Goal: Information Seeking & Learning: Find specific fact

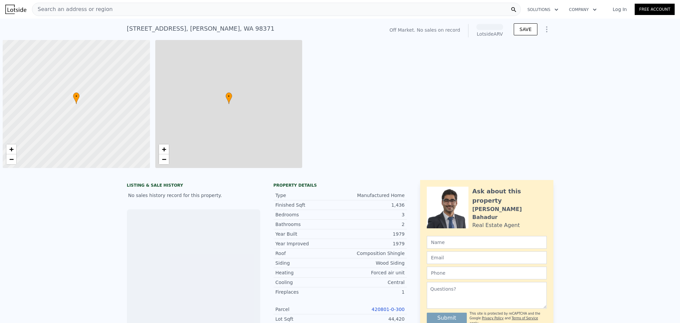
scroll to position [0, 3]
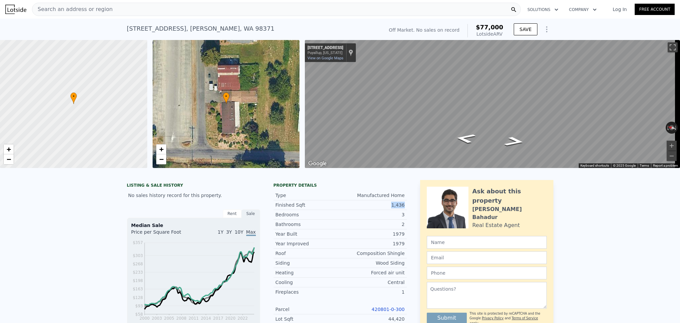
drag, startPoint x: 404, startPoint y: 208, endPoint x: 379, endPoint y: 208, distance: 25.0
click at [379, 208] on div "LISTING & SALE HISTORY No sales history record for this property. Rent Sale Ren…" at bounding box center [340, 313] width 426 height 266
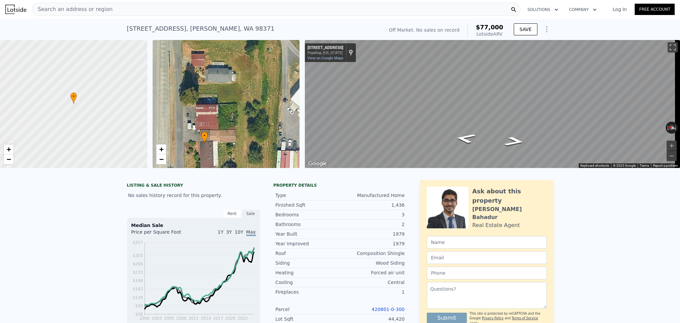
drag, startPoint x: 248, startPoint y: 83, endPoint x: 226, endPoint y: 122, distance: 45.3
click at [226, 122] on div "• + −" at bounding box center [226, 104] width 147 height 128
click at [79, 12] on span "Search an address or region" at bounding box center [72, 9] width 80 height 8
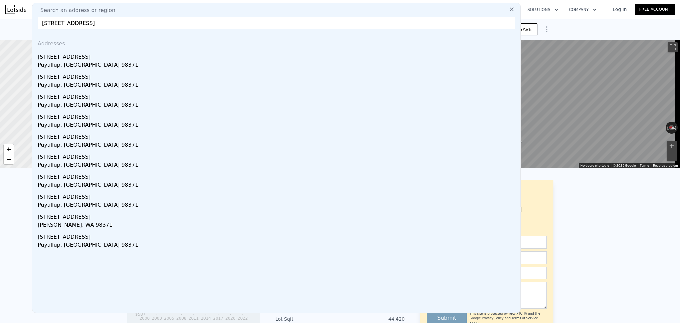
click at [55, 24] on input "[STREET_ADDRESS]" at bounding box center [276, 23] width 477 height 12
drag, startPoint x: 134, startPoint y: 22, endPoint x: 86, endPoint y: 21, distance: 48.6
click at [86, 21] on input "[STREET_ADDRESS]" at bounding box center [276, 23] width 477 height 12
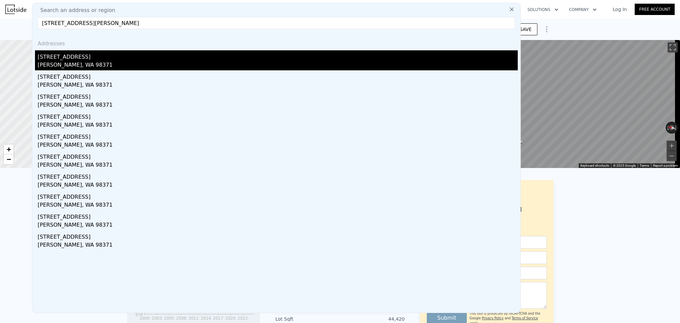
type input "[STREET_ADDRESS][PERSON_NAME]"
click at [110, 61] on div "[PERSON_NAME], WA 98371" at bounding box center [278, 65] width 480 height 9
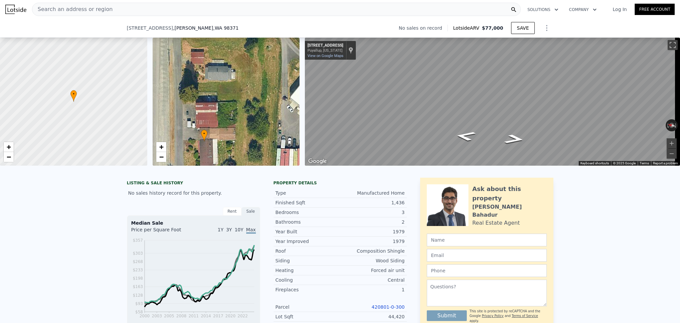
scroll to position [61, 0]
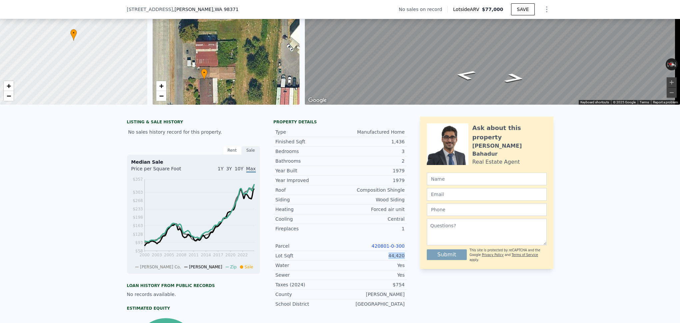
drag, startPoint x: 403, startPoint y: 262, endPoint x: 383, endPoint y: 260, distance: 19.7
click at [383, 260] on div "Lot Sqft 44,420" at bounding box center [339, 256] width 133 height 10
click at [386, 248] on link "420801-0-300" at bounding box center [387, 245] width 33 height 5
